Goal: Task Accomplishment & Management: Use online tool/utility

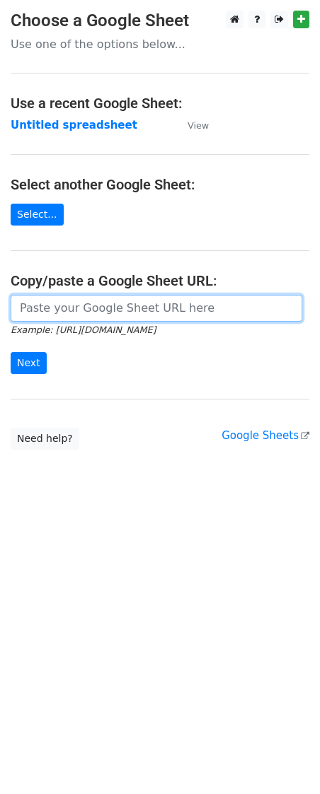
click at [69, 311] on input "url" at bounding box center [156, 308] width 291 height 27
paste input "https://docs.google.com/spreadsheets/d/1HHTosMQj-E1AVfIGsclWZVRF8Daisv1glGlT-9V…"
type input "https://docs.google.com/spreadsheets/d/1HHTosMQj-E1AVfIGsclWZVRF8Daisv1glGlT-9V…"
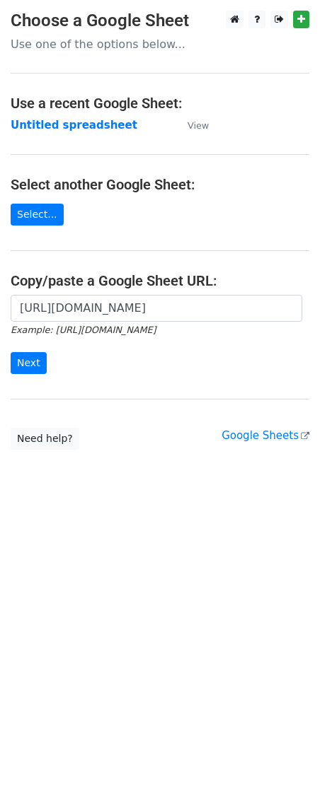
click at [33, 376] on div "https://docs.google.com/spreadsheets/d/1HHTosMQj-E1AVfIGsclWZVRF8Daisv1glGlT-9V…" at bounding box center [160, 341] width 320 height 93
click at [32, 371] on input "Next" at bounding box center [29, 363] width 36 height 22
click at [50, 380] on div "https://docs.google.com/spreadsheets/d/1HHTosMQj-E1AVfIGsclWZVRF8Daisv1glGlT-9V…" at bounding box center [160, 341] width 320 height 93
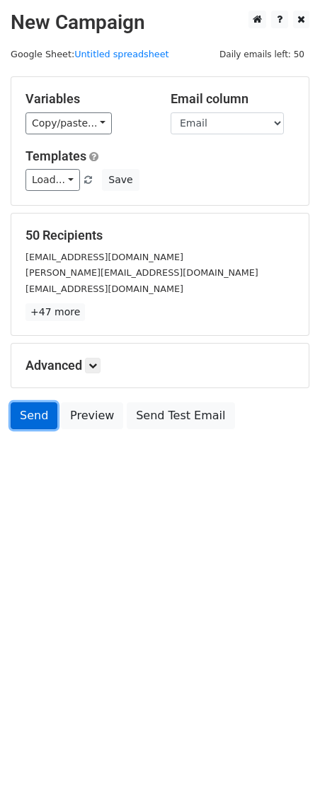
click at [32, 417] on link "Send" at bounding box center [34, 416] width 47 height 27
